Goal: Use online tool/utility

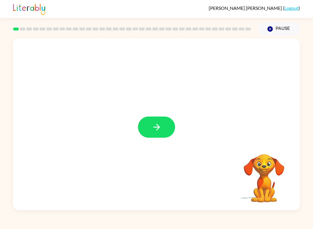
click at [159, 127] on icon "button" at bounding box center [156, 127] width 7 height 7
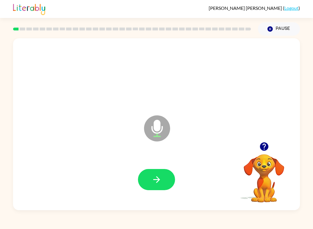
click at [152, 173] on button "button" at bounding box center [156, 179] width 37 height 21
click at [157, 172] on button "button" at bounding box center [156, 179] width 37 height 21
click at [153, 179] on icon "button" at bounding box center [157, 179] width 10 height 10
click at [168, 182] on button "button" at bounding box center [156, 179] width 37 height 21
click at [159, 177] on icon "button" at bounding box center [157, 179] width 10 height 10
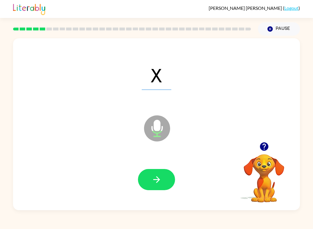
click at [161, 186] on button "button" at bounding box center [156, 179] width 37 height 21
click at [162, 183] on button "button" at bounding box center [156, 179] width 37 height 21
click at [155, 174] on button "button" at bounding box center [156, 179] width 37 height 21
click at [159, 182] on icon "button" at bounding box center [157, 179] width 10 height 10
click at [152, 175] on icon "button" at bounding box center [157, 179] width 10 height 10
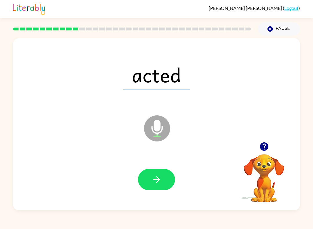
click at [147, 175] on button "button" at bounding box center [156, 179] width 37 height 21
click at [156, 173] on button "button" at bounding box center [156, 179] width 37 height 21
click at [159, 176] on icon "button" at bounding box center [157, 179] width 10 height 10
click at [158, 179] on icon "button" at bounding box center [157, 179] width 10 height 10
click at [150, 179] on button "button" at bounding box center [156, 179] width 37 height 21
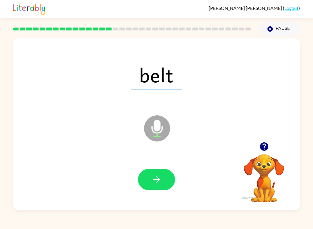
click at [156, 176] on icon "button" at bounding box center [157, 179] width 10 height 10
click at [155, 180] on icon "button" at bounding box center [156, 179] width 7 height 7
click at [167, 175] on button "button" at bounding box center [156, 179] width 37 height 21
click at [153, 178] on icon "button" at bounding box center [157, 179] width 10 height 10
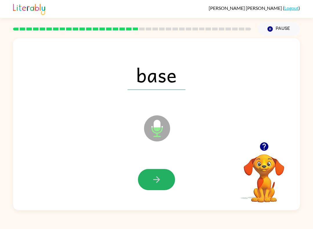
click at [155, 178] on icon "button" at bounding box center [157, 179] width 10 height 10
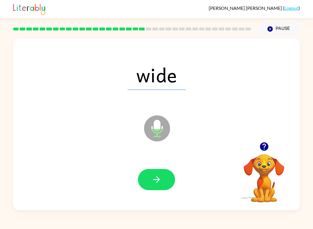
click at [164, 186] on button "button" at bounding box center [156, 179] width 37 height 21
click at [162, 170] on button "button" at bounding box center [156, 179] width 37 height 21
click at [155, 179] on icon "button" at bounding box center [157, 179] width 10 height 10
click at [154, 175] on icon "button" at bounding box center [157, 179] width 10 height 10
click at [154, 180] on icon "button" at bounding box center [156, 179] width 7 height 7
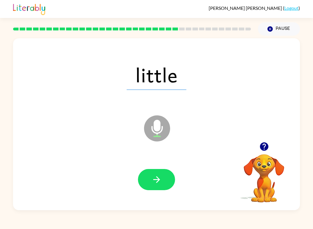
click at [148, 185] on button "button" at bounding box center [156, 179] width 37 height 21
click at [162, 165] on div at bounding box center [156, 180] width 275 height 50
click at [158, 177] on icon "button" at bounding box center [157, 179] width 10 height 10
click at [154, 177] on icon "button" at bounding box center [157, 179] width 10 height 10
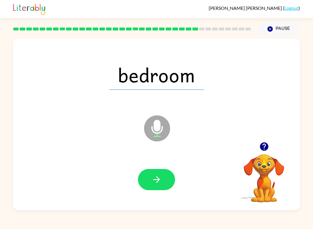
click at [157, 172] on button "button" at bounding box center [156, 179] width 37 height 21
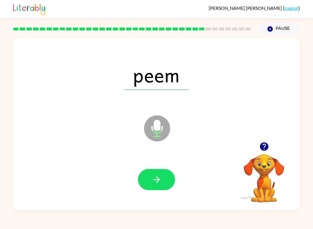
click at [150, 174] on button "button" at bounding box center [156, 179] width 37 height 21
click at [159, 184] on icon "button" at bounding box center [157, 179] width 10 height 10
click at [154, 180] on icon "button" at bounding box center [156, 179] width 7 height 7
click at [152, 178] on icon "button" at bounding box center [157, 179] width 10 height 10
click at [159, 177] on icon "button" at bounding box center [157, 179] width 10 height 10
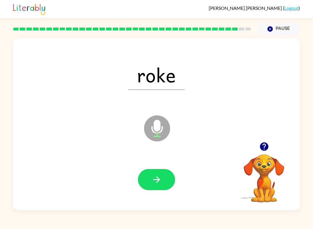
click at [161, 176] on icon "button" at bounding box center [157, 179] width 10 height 10
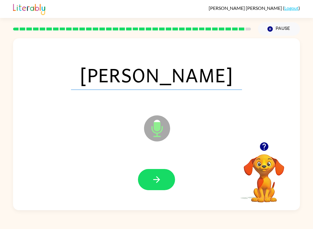
click at [157, 185] on button "button" at bounding box center [156, 179] width 37 height 21
